Goal: Information Seeking & Learning: Learn about a topic

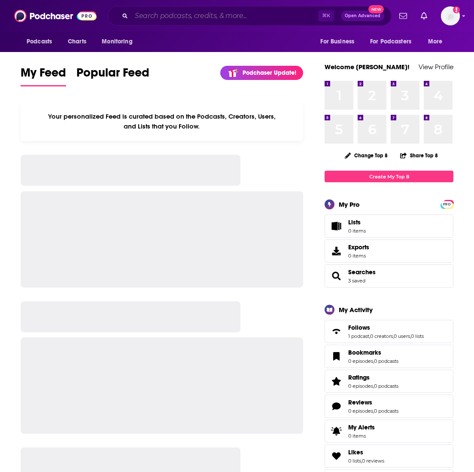
click at [202, 16] on input "Search podcasts, credits, & more..." at bounding box center [224, 16] width 187 height 14
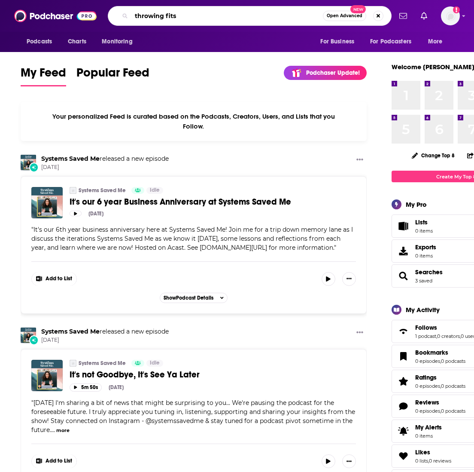
type input "throwing fits"
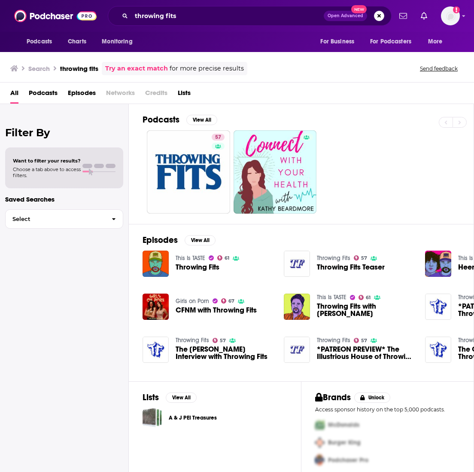
click at [192, 267] on span "Throwing Fits" at bounding box center [198, 266] width 44 height 7
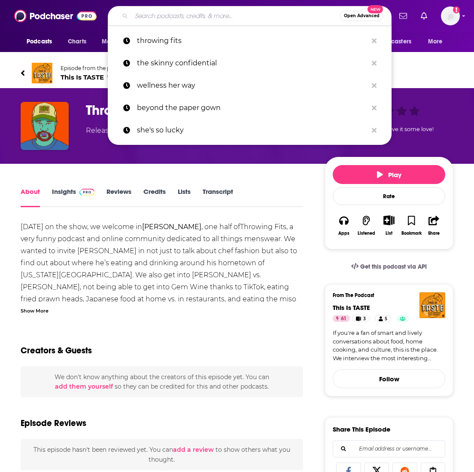
click at [189, 18] on input "Search podcasts, credits, & more..." at bounding box center [235, 16] width 209 height 14
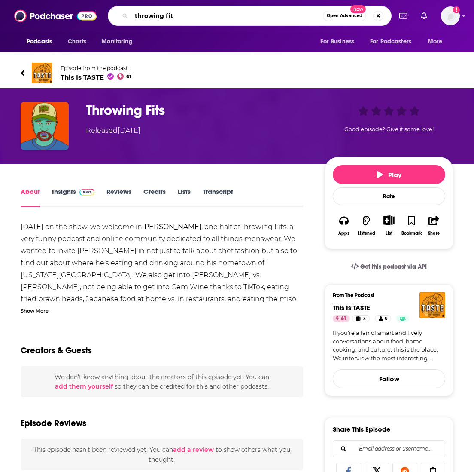
type input "throwing fits"
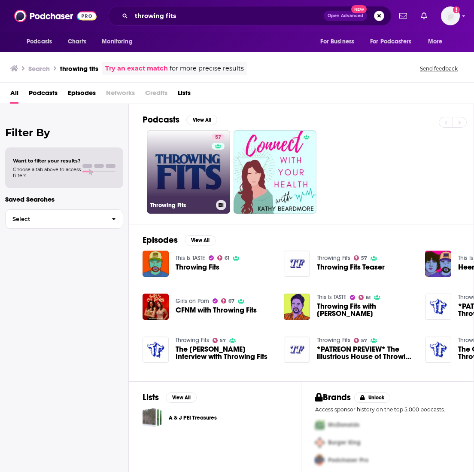
click at [181, 178] on link "57 Throwing Fits" at bounding box center [188, 171] width 83 height 83
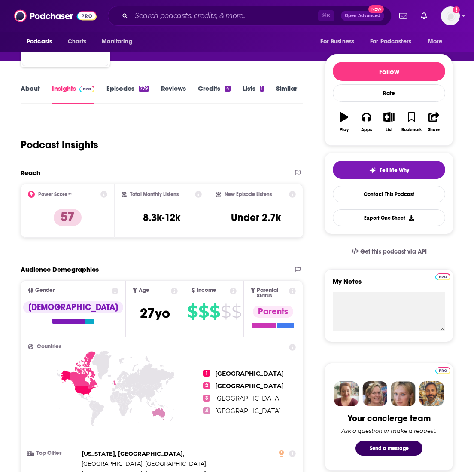
scroll to position [109, 0]
